Goal: Task Accomplishment & Management: Use online tool/utility

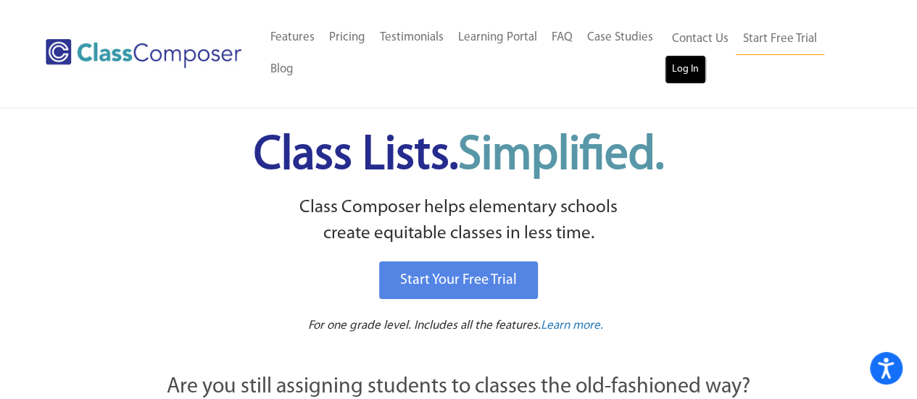
click at [684, 72] on link "Log In" at bounding box center [685, 69] width 41 height 29
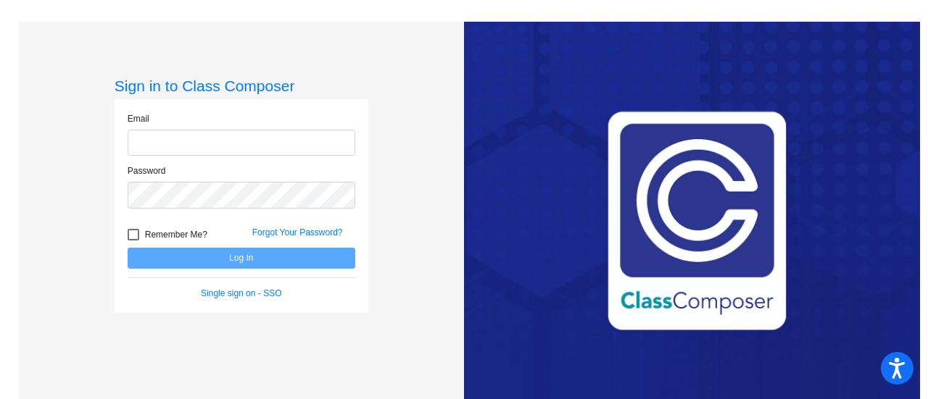
type input "galosil@bbhcsd.org"
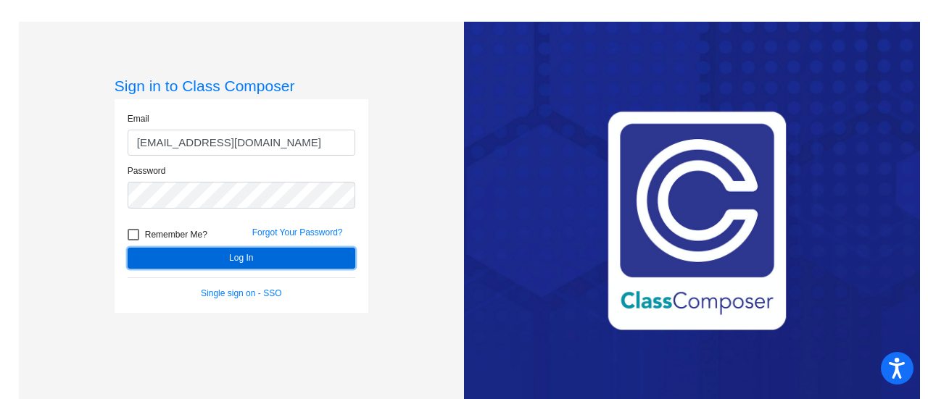
click at [249, 256] on button "Log In" at bounding box center [242, 258] width 228 height 21
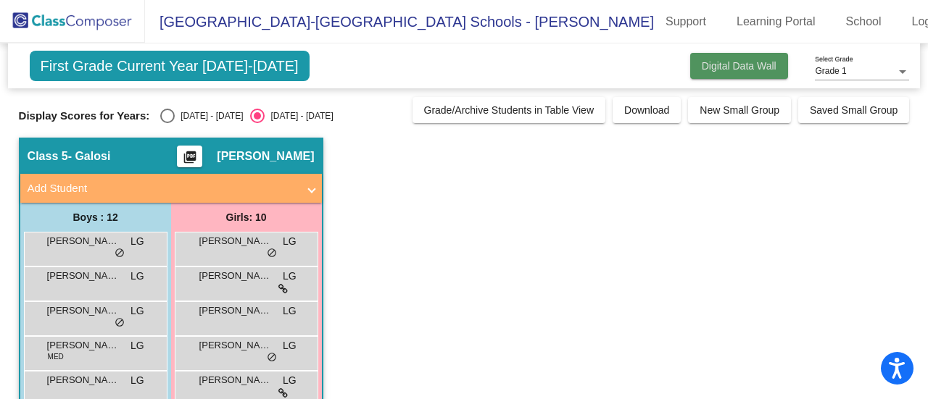
click at [723, 68] on span "Digital Data Wall" at bounding box center [739, 66] width 75 height 12
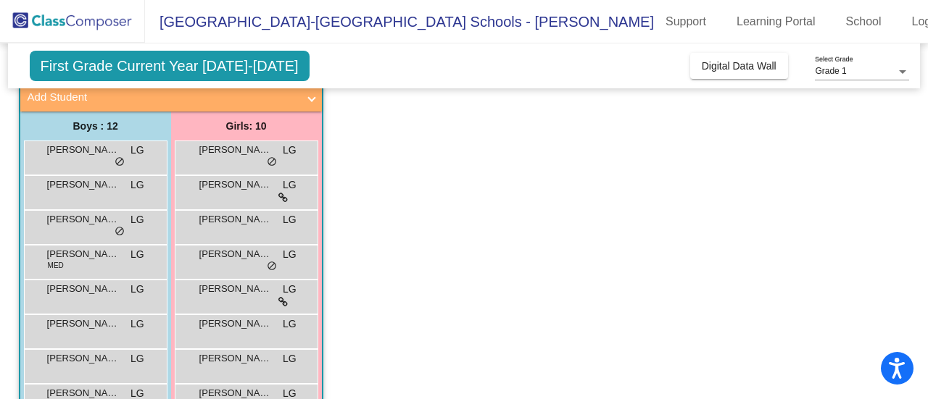
scroll to position [92, 0]
click at [895, 116] on app-classroom "Class 5 - Galosi picture_as_pdf Lisa Galosi Add Student First Name Last Name St…" at bounding box center [464, 313] width 891 height 535
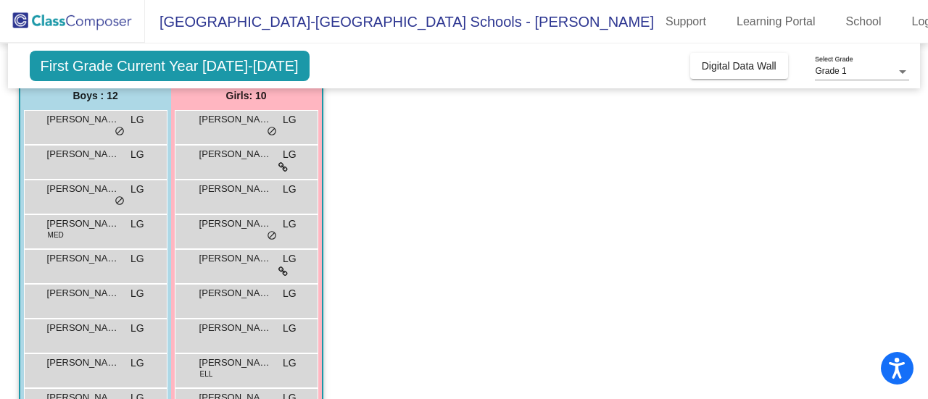
scroll to position [122, 0]
